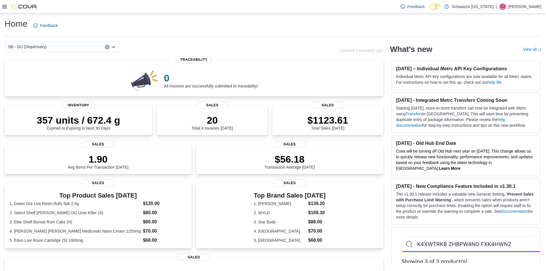
click at [6, 7] on icon at bounding box center [4, 6] width 5 height 3
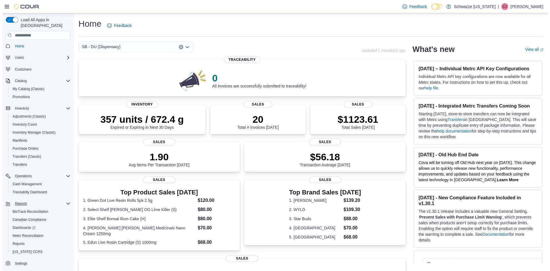
scroll to position [2, 0]
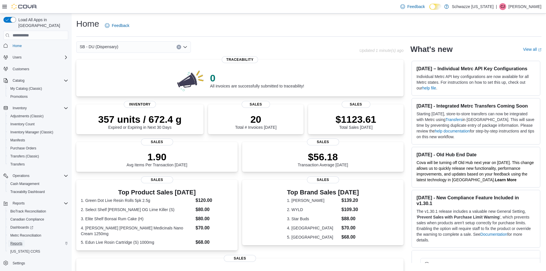
click at [21, 241] on span "Reports" at bounding box center [16, 243] width 12 height 5
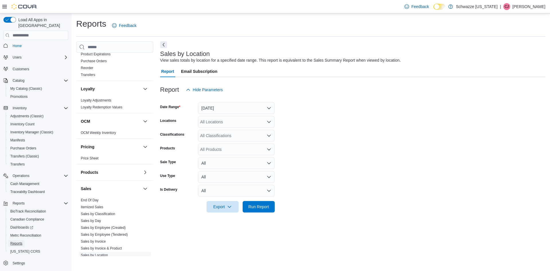
scroll to position [258, 0]
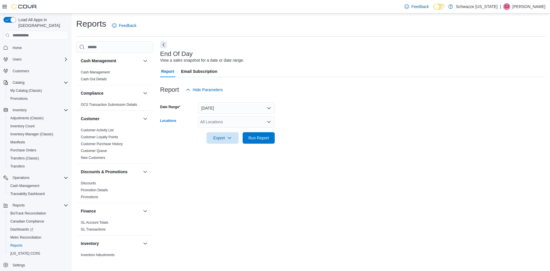
click at [226, 119] on div "All Locations" at bounding box center [236, 121] width 77 height 11
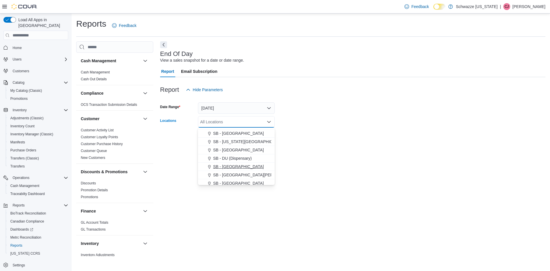
click at [234, 163] on button "SB - Federal Heights" at bounding box center [236, 166] width 77 height 8
click at [238, 119] on span "SB - Federal Heights" at bounding box center [227, 122] width 48 height 6
click at [234, 158] on span "SB - DU (Dispensary)" at bounding box center [232, 158] width 39 height 6
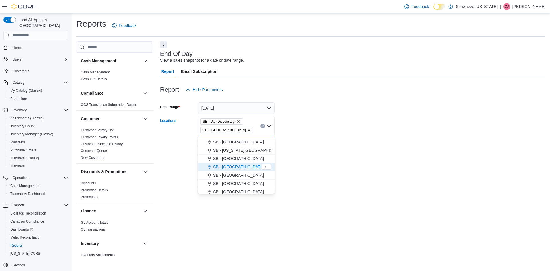
click at [238, 121] on icon "Remove SB - DU (Dispensary) from selection in this group" at bounding box center [238, 121] width 3 height 3
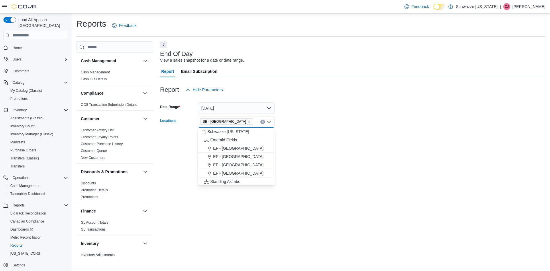
click at [330, 129] on div at bounding box center [352, 130] width 385 height 5
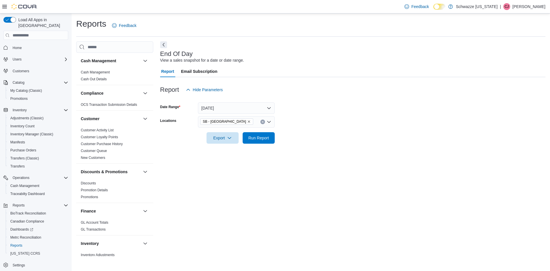
click at [240, 121] on span "SB - Federal Heights" at bounding box center [226, 121] width 53 height 6
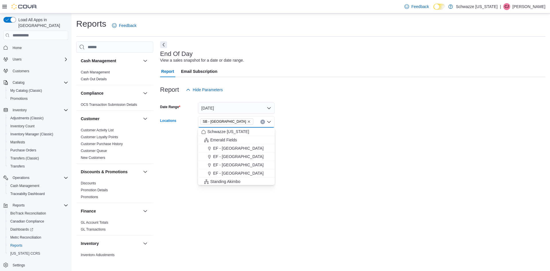
click at [247, 121] on icon "Remove SB - Federal Heights from selection in this group" at bounding box center [248, 121] width 3 height 3
click at [238, 121] on div "All Locations Combo box. Selected. Combo box input. All Locations. Type some te…" at bounding box center [236, 121] width 77 height 11
click at [233, 132] on span "SB - DU (Dispensary)" at bounding box center [232, 130] width 39 height 6
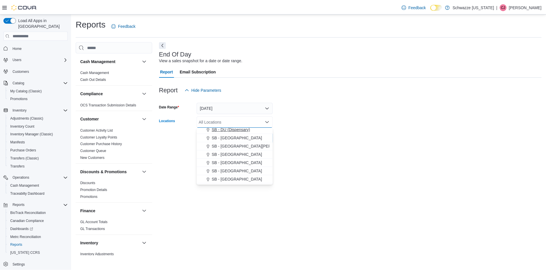
scroll to position [141, 0]
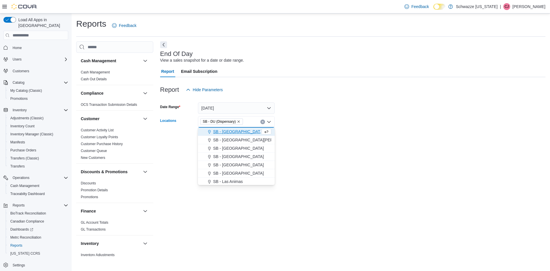
click at [350, 140] on form "Date Range Today Locations SB - DU (Dispensary) Combo box. Selected. SB - DU (D…" at bounding box center [352, 119] width 385 height 48
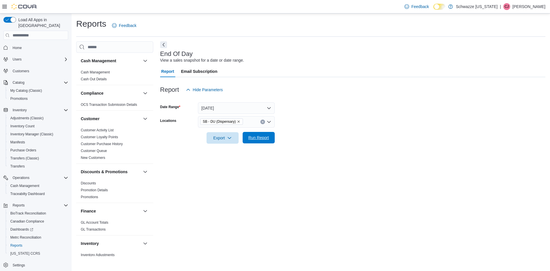
click at [262, 137] on span "Run Report" at bounding box center [258, 138] width 21 height 6
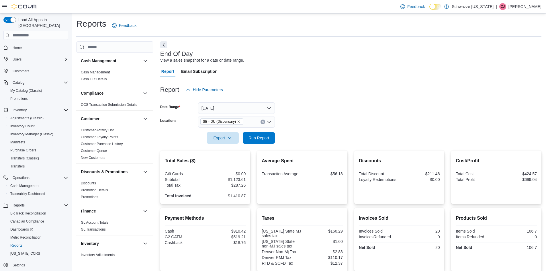
scroll to position [48, 0]
